Goal: Unclear: Browse casually

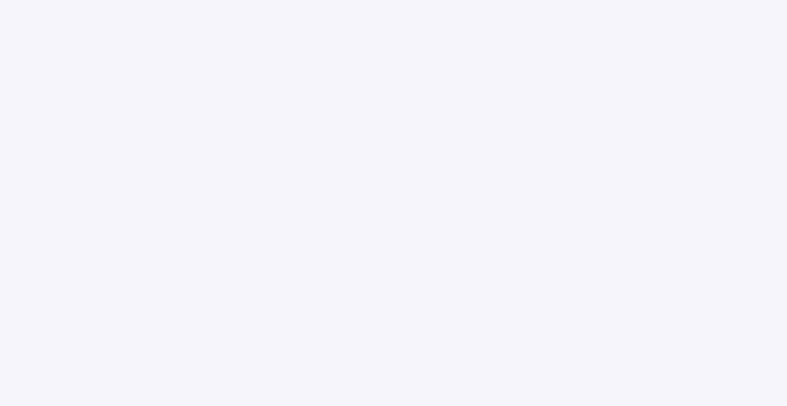
click at [410, 289] on div at bounding box center [393, 203] width 787 height 406
